Goal: Task Accomplishment & Management: Manage account settings

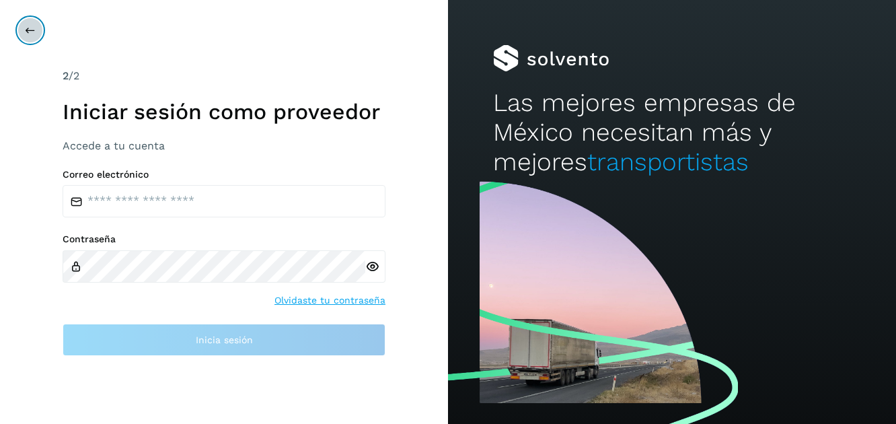
click at [28, 28] on icon at bounding box center [30, 30] width 11 height 11
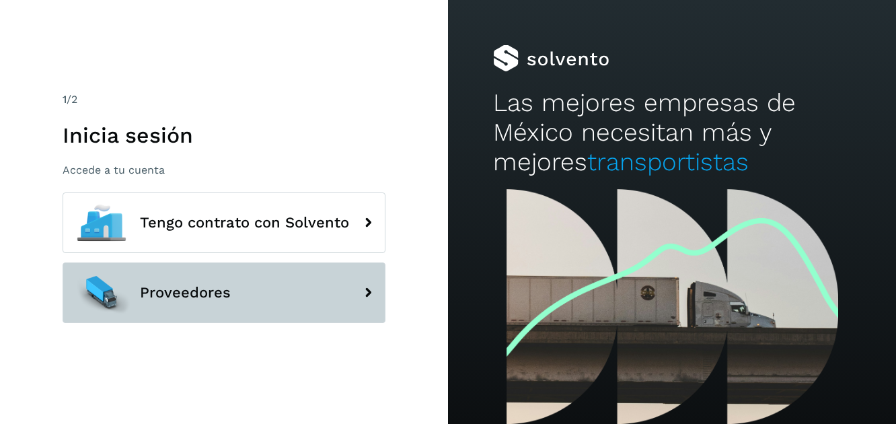
click at [369, 293] on icon at bounding box center [367, 292] width 27 height 27
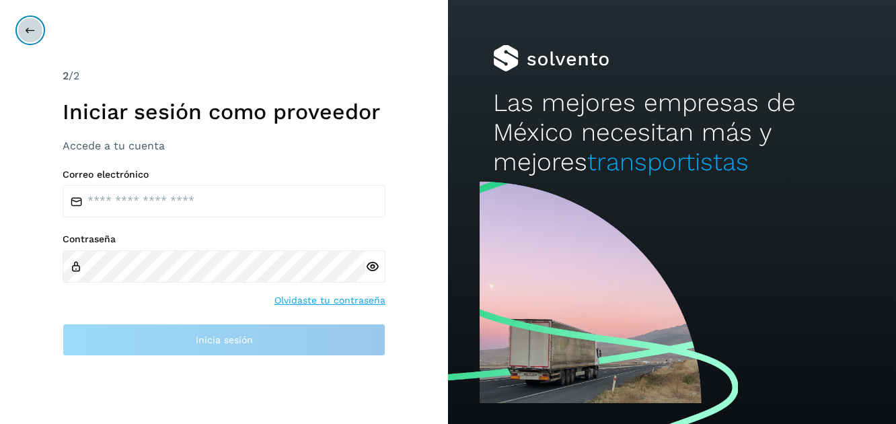
click at [28, 32] on icon at bounding box center [30, 30] width 11 height 11
click at [34, 28] on icon at bounding box center [30, 30] width 11 height 11
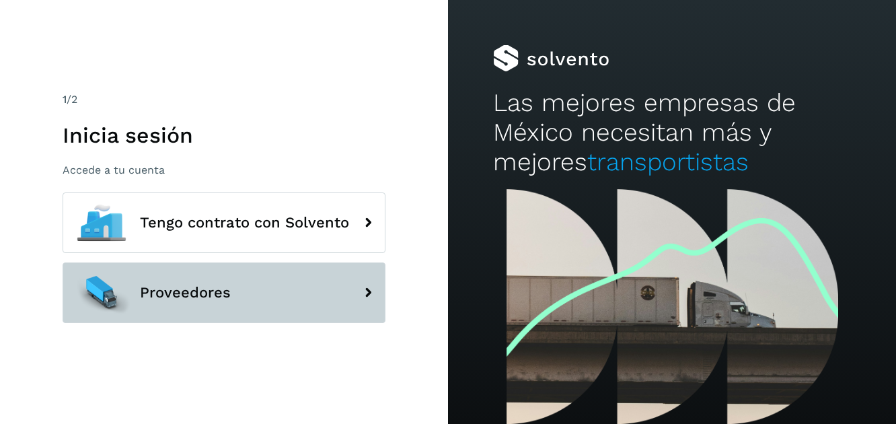
click at [358, 291] on icon at bounding box center [367, 292] width 27 height 27
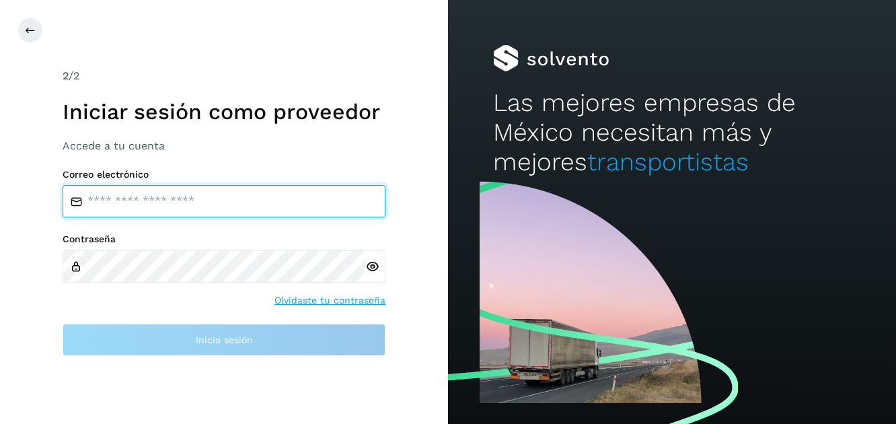
click at [107, 205] on input "email" at bounding box center [224, 201] width 323 height 32
type input "**********"
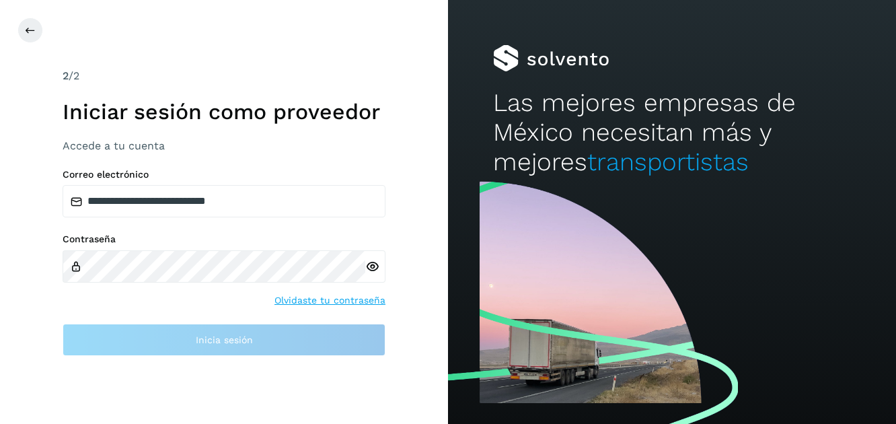
click at [373, 270] on div at bounding box center [375, 266] width 20 height 32
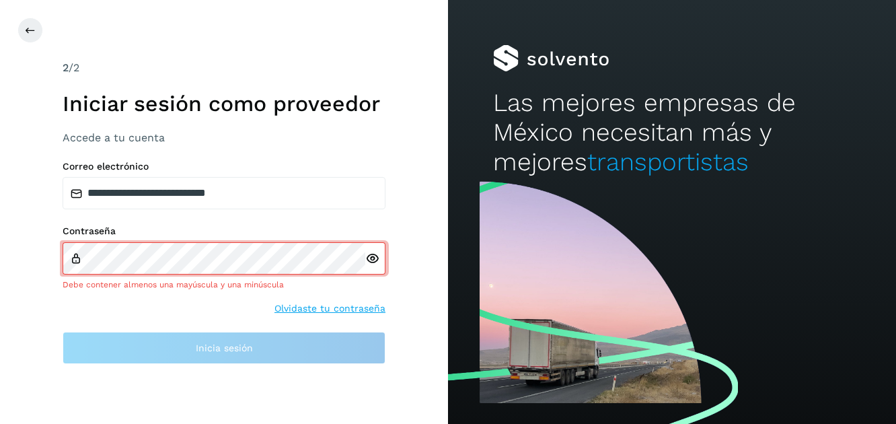
click at [373, 270] on div at bounding box center [375, 258] width 20 height 32
click at [372, 261] on icon at bounding box center [372, 259] width 14 height 14
click at [355, 308] on link "Olvidaste tu contraseña" at bounding box center [329, 308] width 111 height 14
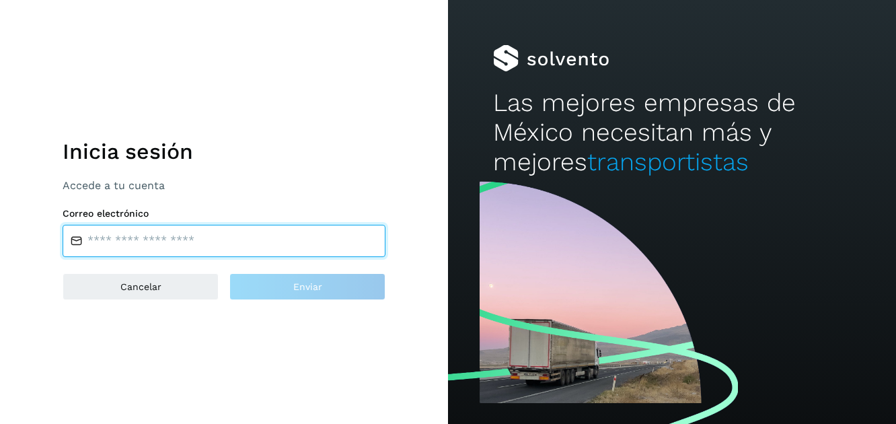
click at [114, 239] on input "email" at bounding box center [224, 241] width 323 height 32
type input "**********"
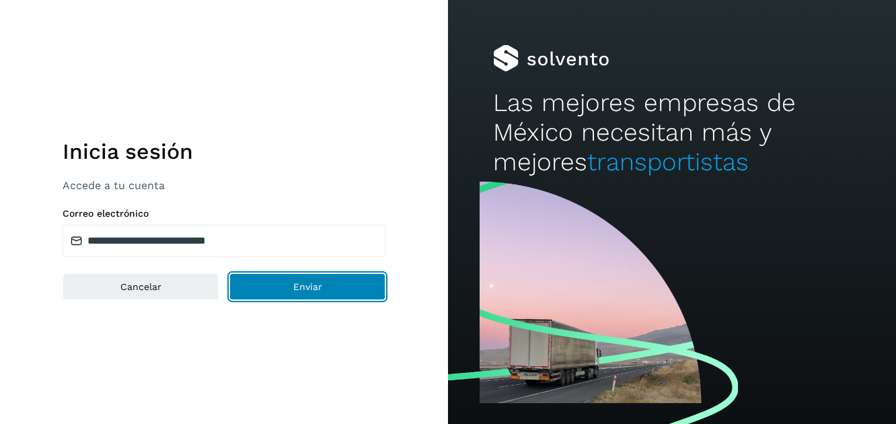
click at [300, 288] on span "Enviar" at bounding box center [307, 286] width 29 height 9
